Goal: Task Accomplishment & Management: Manage account settings

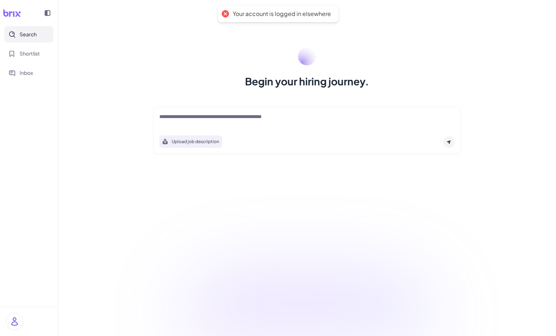
click at [199, 123] on div at bounding box center [306, 120] width 295 height 15
click at [11, 318] on img at bounding box center [14, 321] width 17 height 17
click at [13, 320] on img at bounding box center [14, 321] width 17 height 17
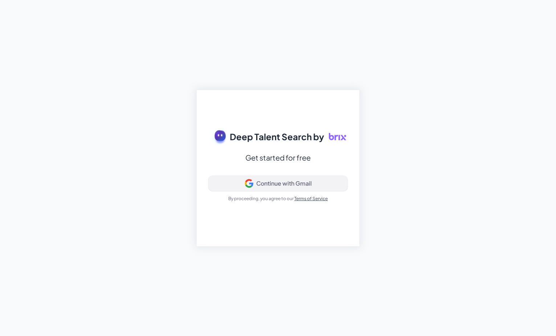
click at [236, 187] on div "Continue with Gmail" at bounding box center [277, 183] width 127 height 9
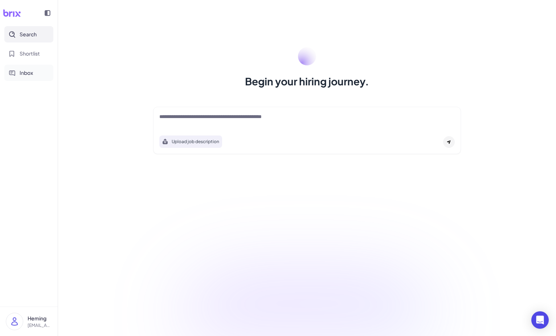
click at [36, 68] on button "Inbox" at bounding box center [28, 73] width 49 height 16
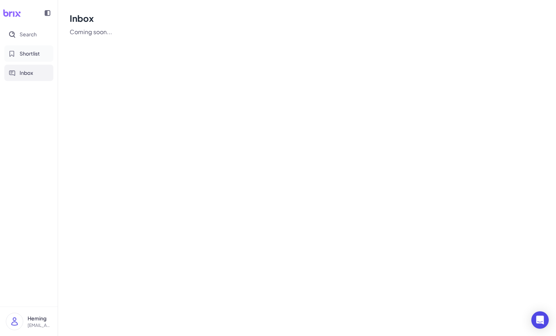
click at [34, 58] on button "Shortlist" at bounding box center [28, 53] width 49 height 16
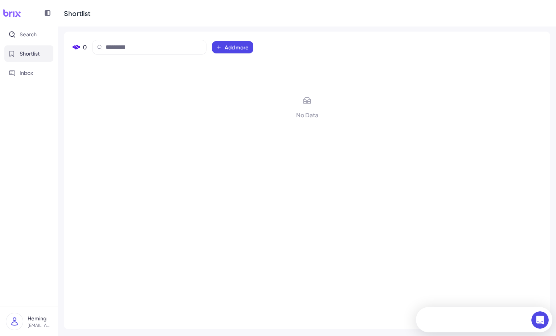
click at [31, 325] on p "heming@joinbrix.com" at bounding box center [40, 325] width 24 height 7
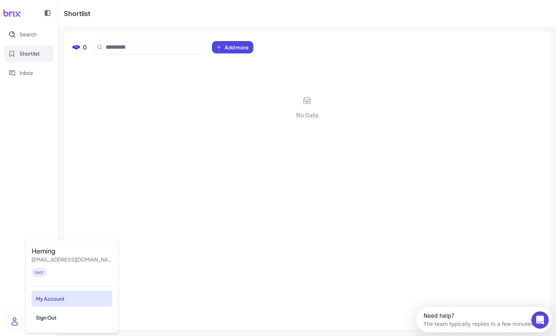
click at [58, 305] on div "My Account" at bounding box center [72, 298] width 81 height 16
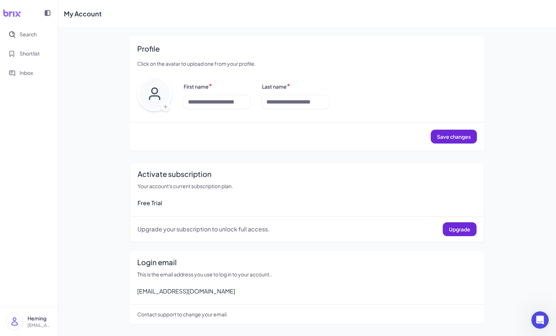
click at [440, 231] on div "Upgrade your subscription to unlock full access. Upgrade" at bounding box center [306, 226] width 339 height 20
click at [449, 231] on span "Upgrade" at bounding box center [459, 229] width 21 height 7
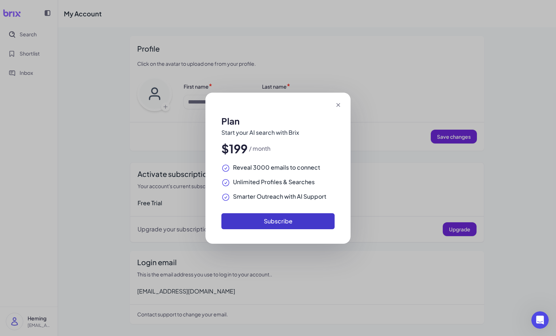
click at [295, 215] on button "Subscribe" at bounding box center [277, 221] width 113 height 16
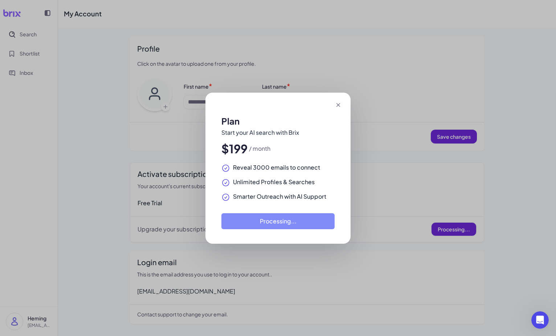
click at [336, 107] on icon at bounding box center [337, 104] width 7 height 7
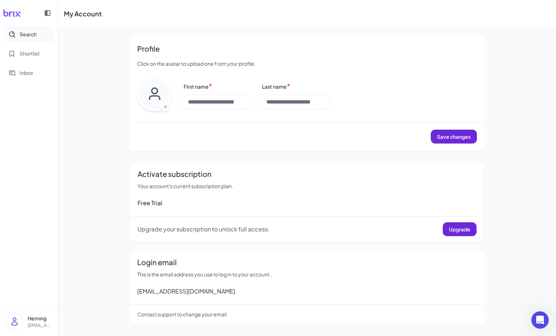
click at [17, 39] on button "Search" at bounding box center [28, 34] width 49 height 16
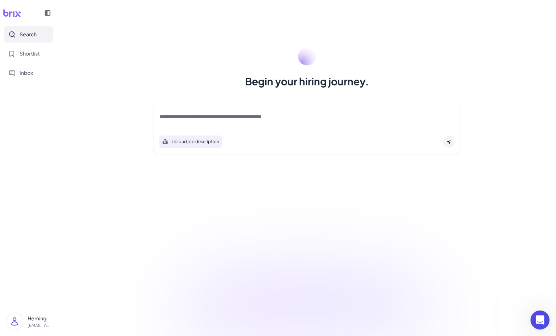
click at [537, 316] on icon "Open Intercom Messenger" at bounding box center [539, 319] width 12 height 12
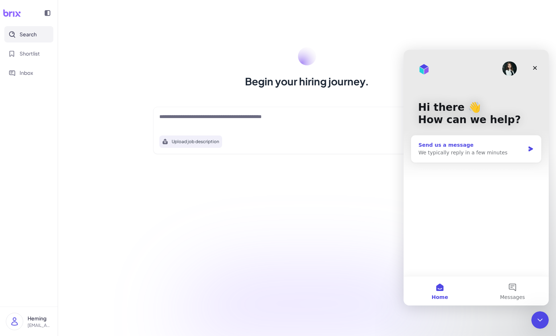
click at [479, 155] on div "We typically reply in a few minutes" at bounding box center [471, 153] width 106 height 8
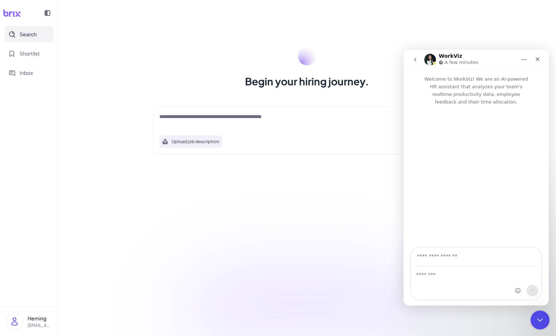
click at [535, 318] on icon "Close Intercom Messenger" at bounding box center [538, 318] width 9 height 9
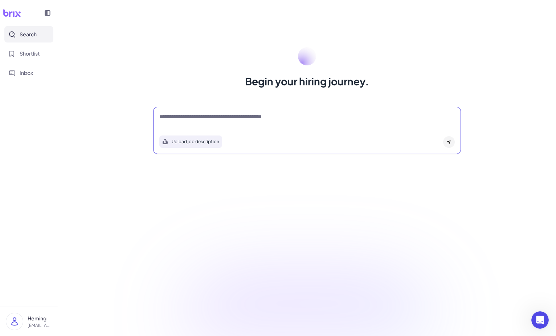
click at [296, 121] on textarea at bounding box center [306, 117] width 295 height 9
type textarea "*"
